Goal: Navigation & Orientation: Find specific page/section

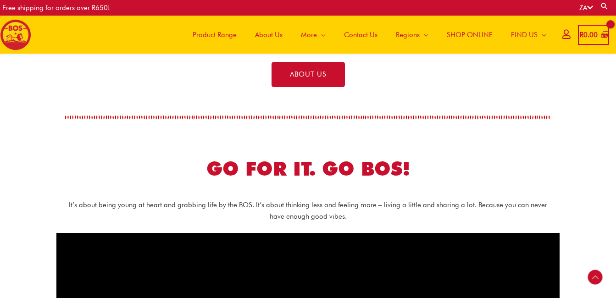
scroll to position [355, 0]
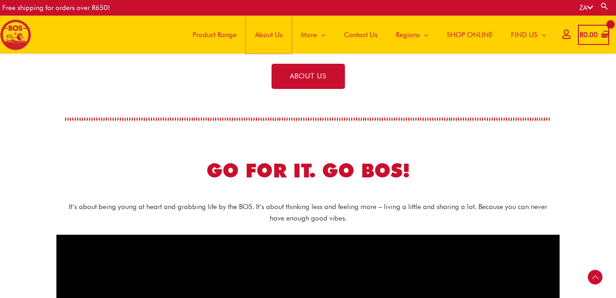
click at [263, 32] on span "About Us" at bounding box center [269, 35] width 28 height 28
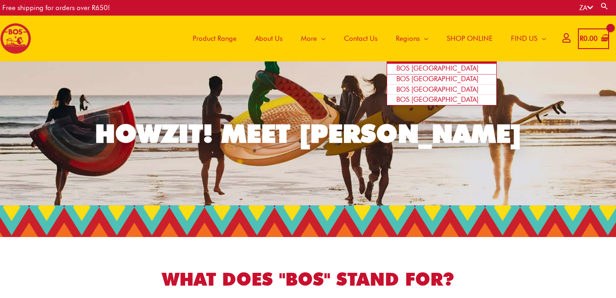
click at [416, 69] on span "BOS [GEOGRAPHIC_DATA]" at bounding box center [437, 68] width 82 height 8
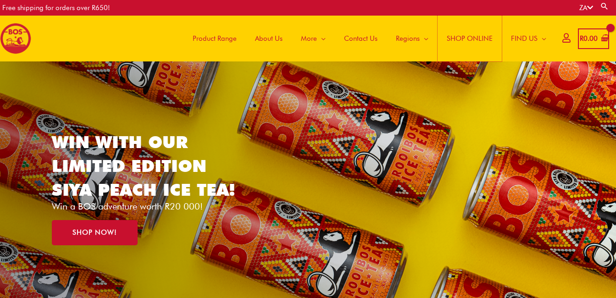
click at [463, 37] on span "SHOP ONLINE" at bounding box center [470, 39] width 46 height 28
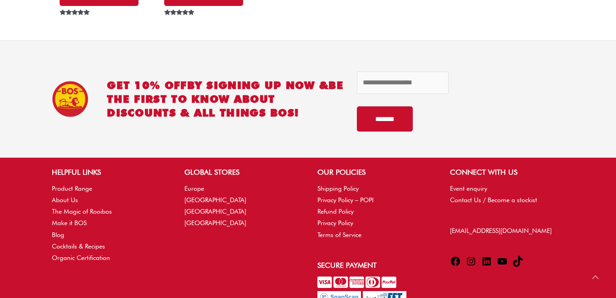
scroll to position [4620, 0]
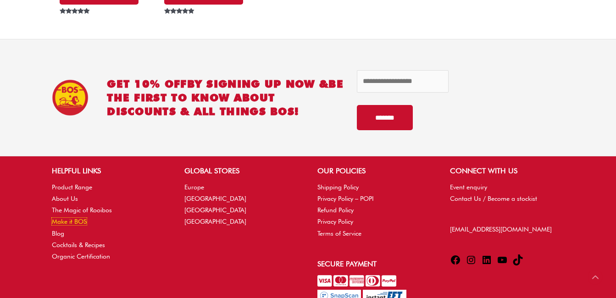
click at [66, 223] on link "Make it BOS" at bounding box center [69, 221] width 35 height 7
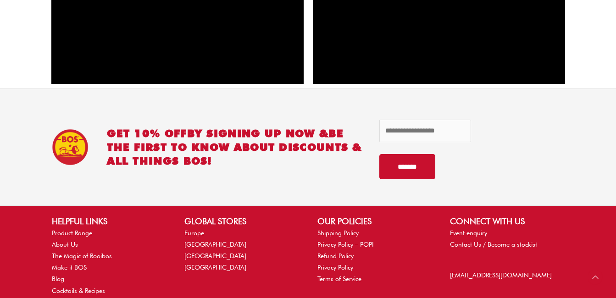
scroll to position [1244, 0]
